Goal: Information Seeking & Learning: Learn about a topic

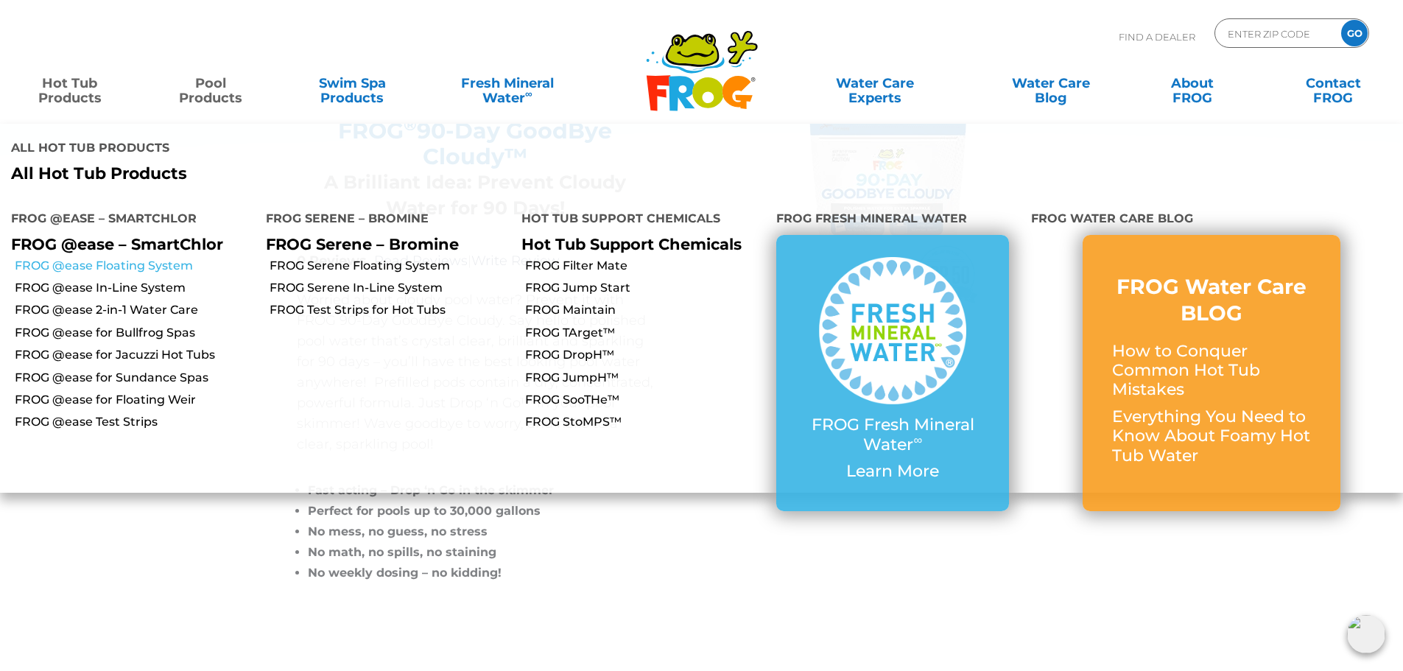
click at [88, 258] on link "FROG @ease Floating System" at bounding box center [135, 266] width 240 height 16
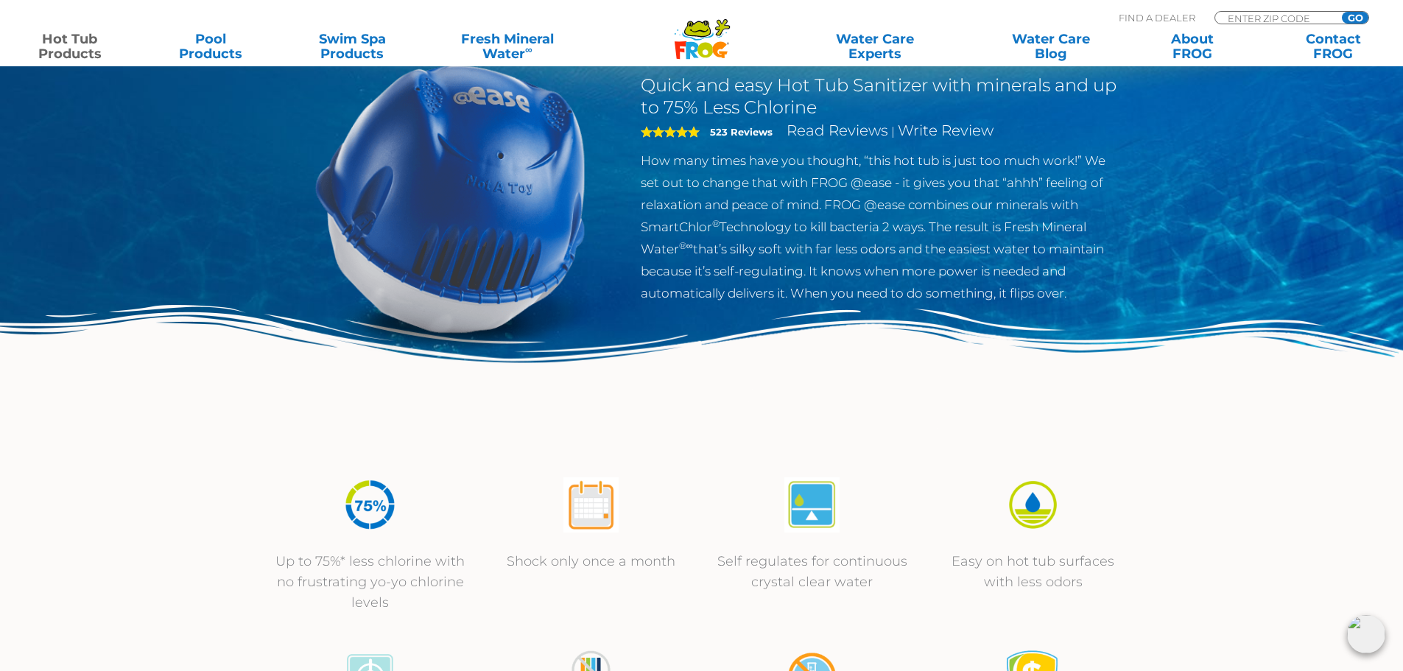
scroll to position [1448, 0]
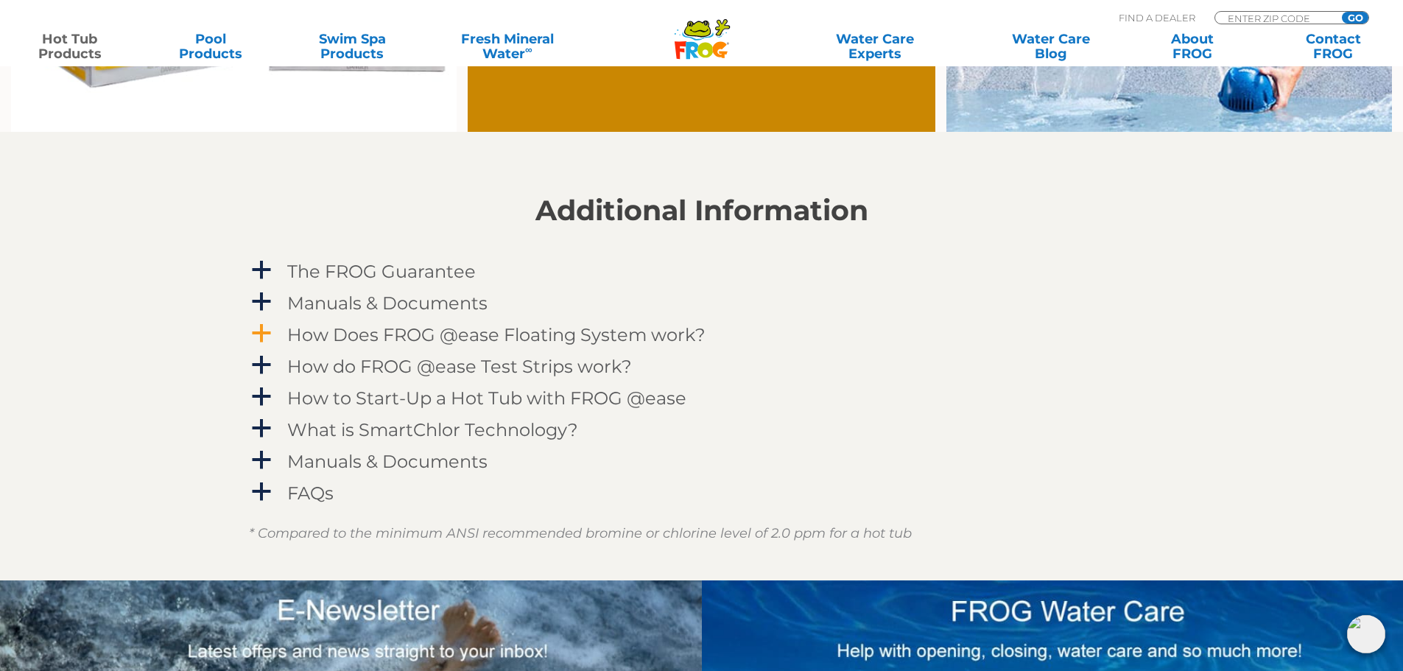
click at [579, 344] on h4 "How Does FROG @ease Floating System work?" at bounding box center [496, 335] width 418 height 20
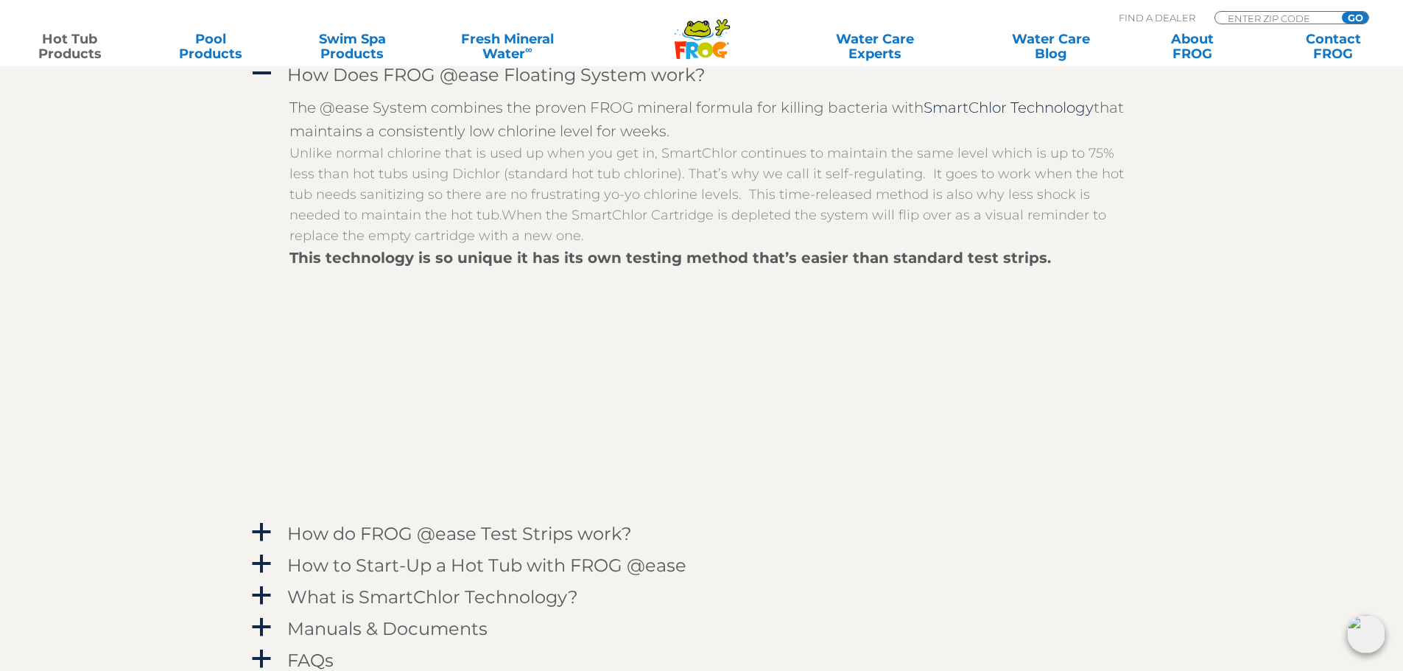
scroll to position [1890, 0]
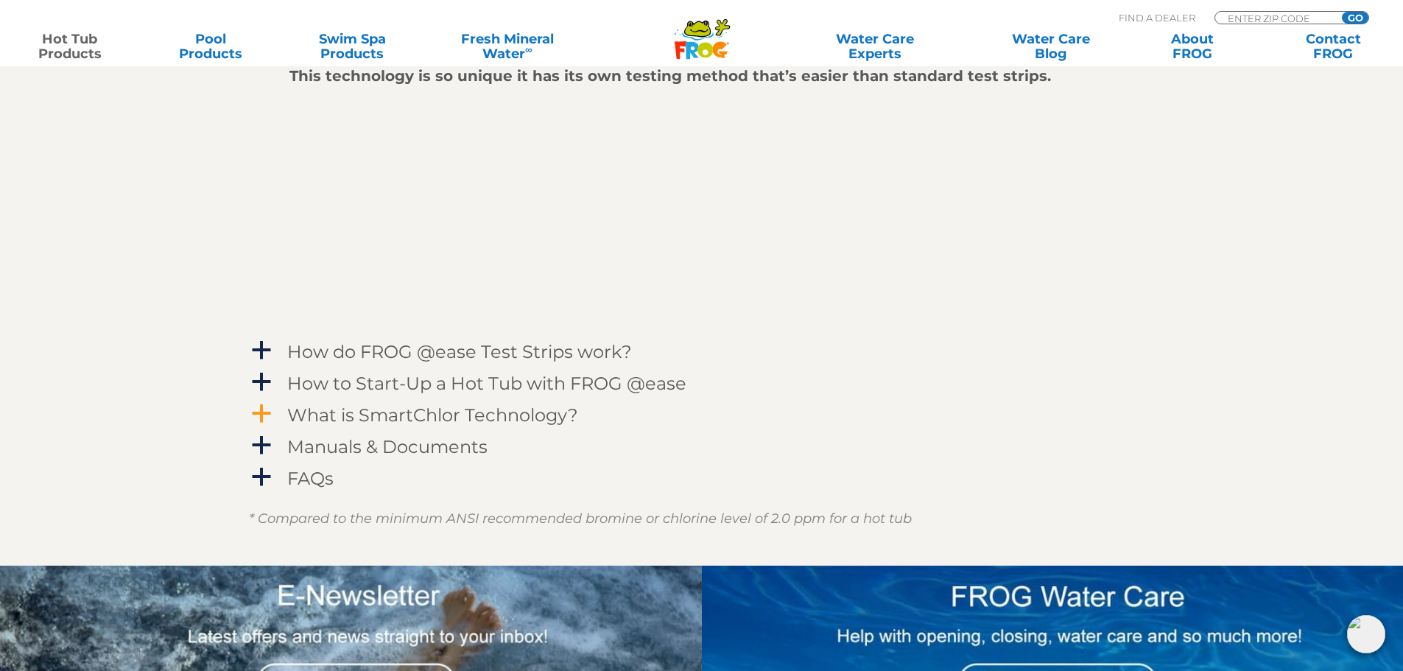
click at [358, 415] on h4 "What is SmartChlor Technology?" at bounding box center [432, 415] width 291 height 20
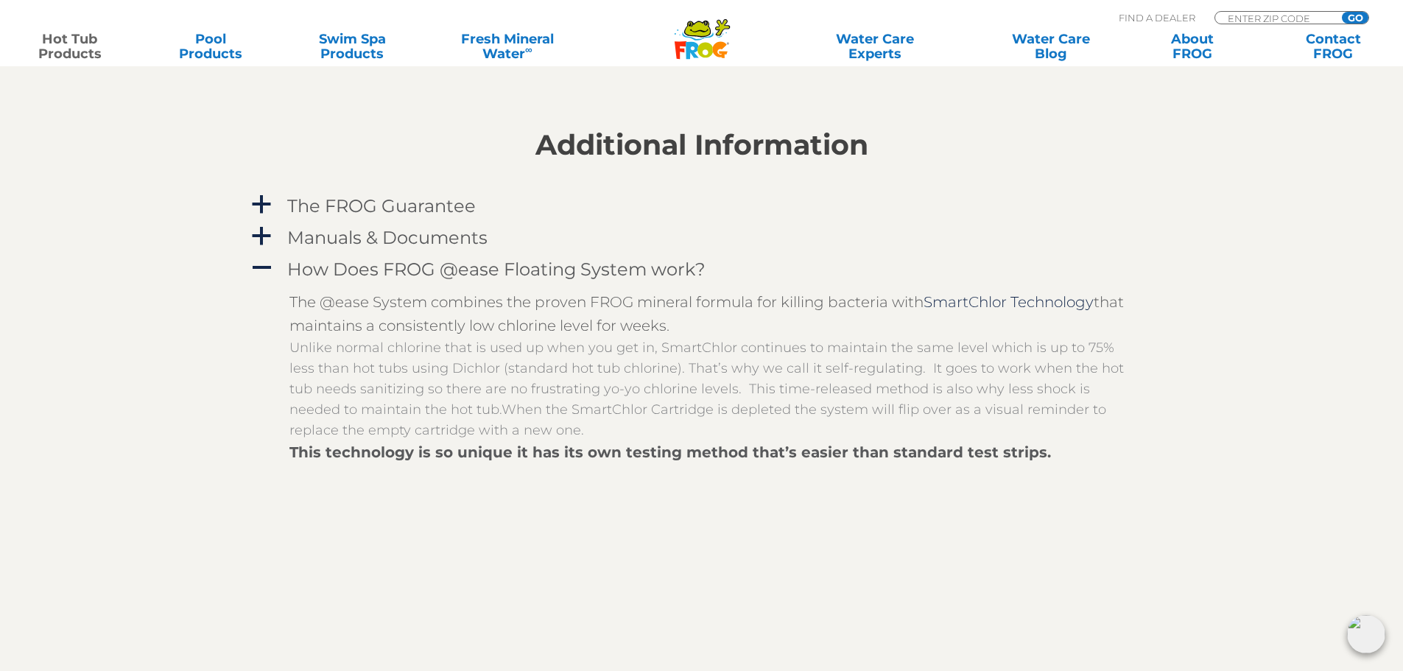
scroll to position [1375, 0]
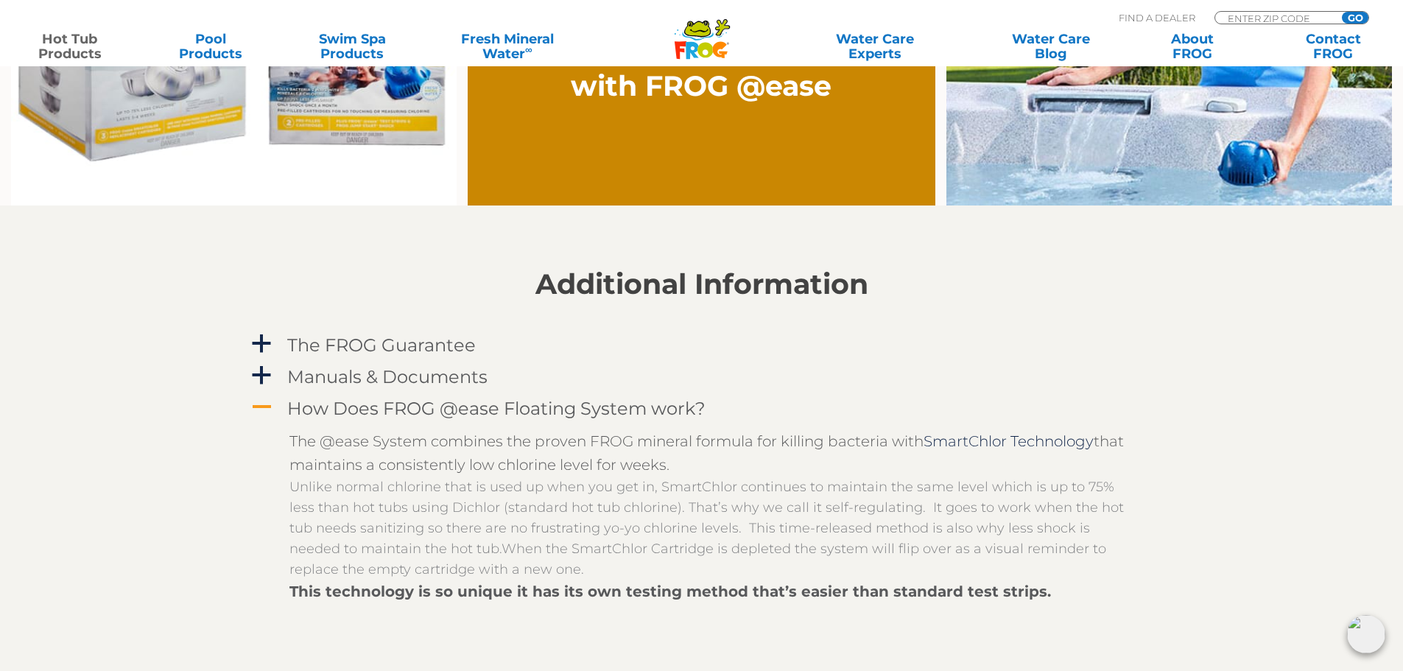
click at [379, 400] on h4 "How Does FROG @ease Floating System work?" at bounding box center [496, 408] width 418 height 20
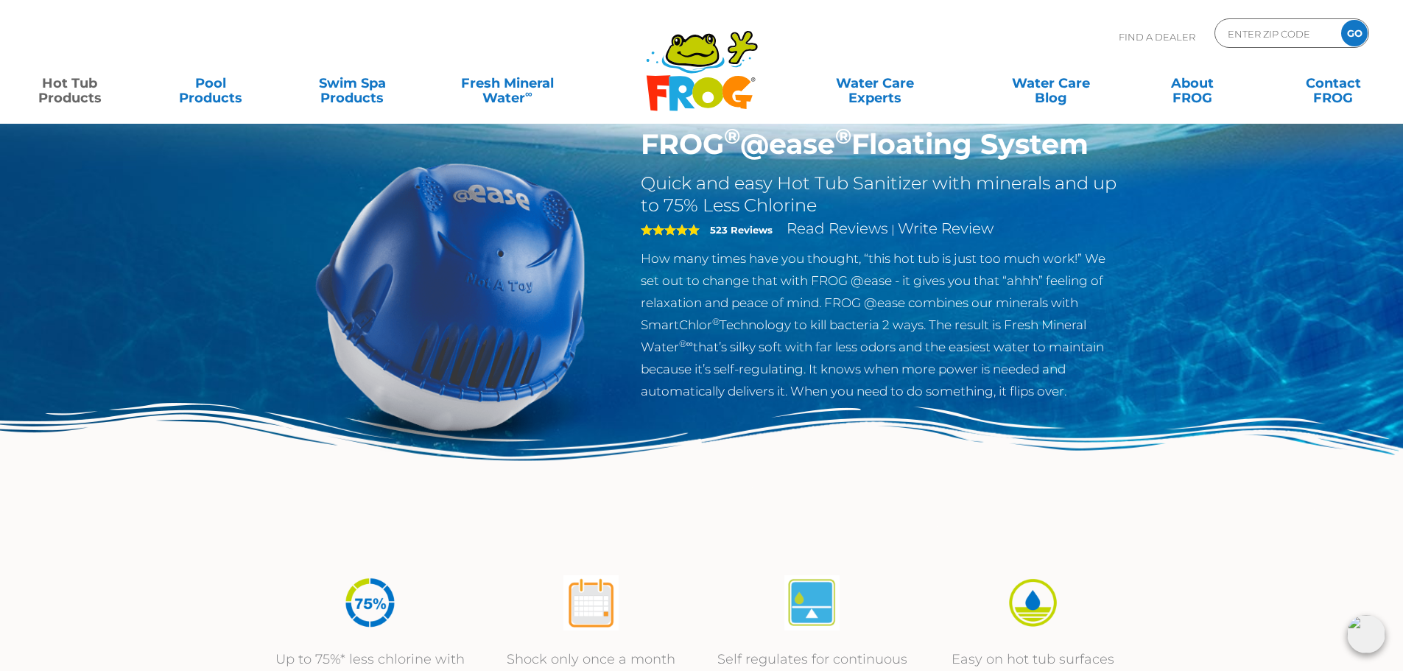
scroll to position [0, 0]
